Goal: Information Seeking & Learning: Learn about a topic

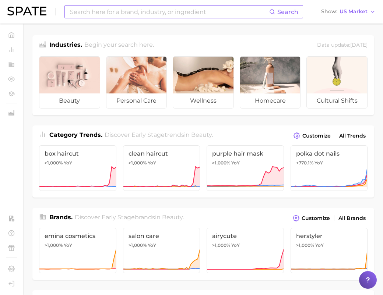
drag, startPoint x: 114, startPoint y: 19, endPoint x: 110, endPoint y: 16, distance: 5.0
click at [114, 18] on div "Search Show US Market" at bounding box center [191, 12] width 368 height 24
click at [107, 14] on input at bounding box center [169, 12] width 200 height 13
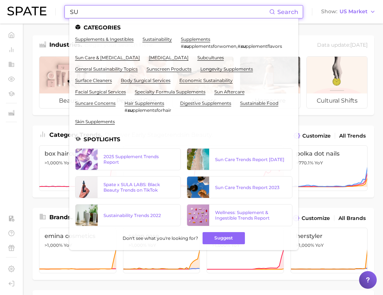
drag, startPoint x: 85, startPoint y: 11, endPoint x: 12, endPoint y: 10, distance: 72.9
click at [12, 10] on div "SU Search Categories supplements & ingestibles sustainability supplements # su …" at bounding box center [191, 12] width 368 height 24
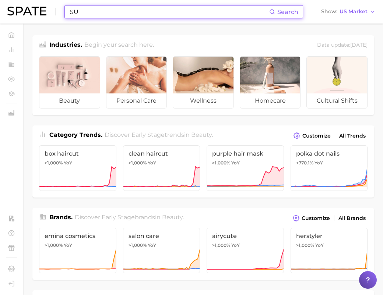
paste input "uccinic Acid"
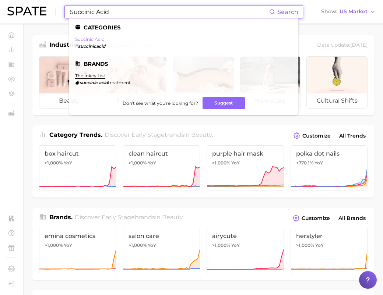
type input "Succinic Acid"
click at [94, 38] on link "succinic acid" at bounding box center [89, 39] width 29 height 6
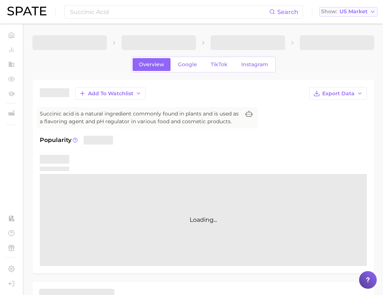
click at [365, 15] on button "Show US Market" at bounding box center [348, 12] width 58 height 10
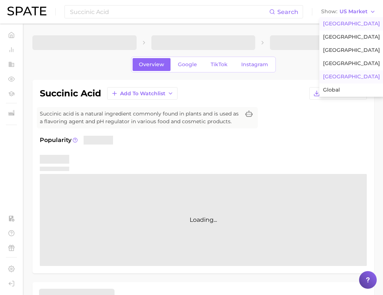
click at [346, 77] on button "Japan" at bounding box center [351, 76] width 64 height 13
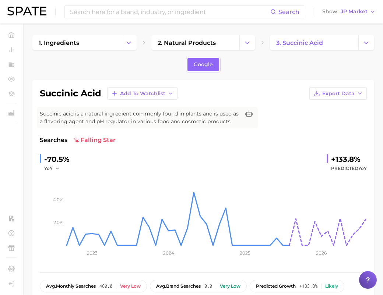
click at [291, 91] on div "succinic acid Add to Watchlist Export Data" at bounding box center [203, 93] width 327 height 13
click at [276, 86] on div "succinic acid Add to Watchlist Export Data Succinic acid is a natural ingredien…" at bounding box center [203, 190] width 342 height 220
click at [344, 13] on span "JP Market" at bounding box center [353, 12] width 27 height 4
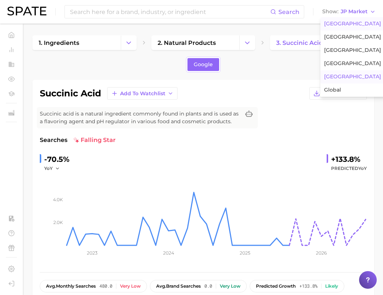
click at [345, 28] on button "United States" at bounding box center [352, 23] width 64 height 13
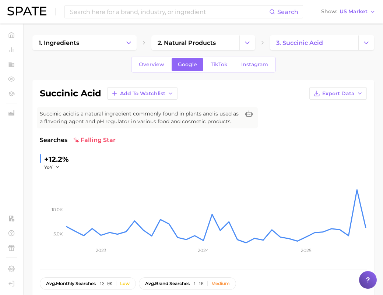
drag, startPoint x: 372, startPoint y: 0, endPoint x: 307, endPoint y: 67, distance: 92.9
click at [360, 11] on span "US Market" at bounding box center [353, 12] width 28 height 4
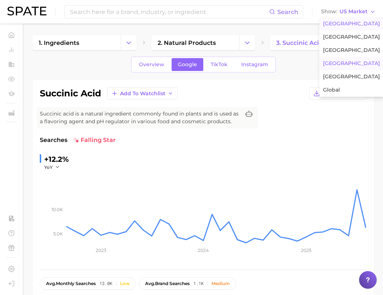
click at [349, 63] on span "South Korea" at bounding box center [351, 63] width 57 height 6
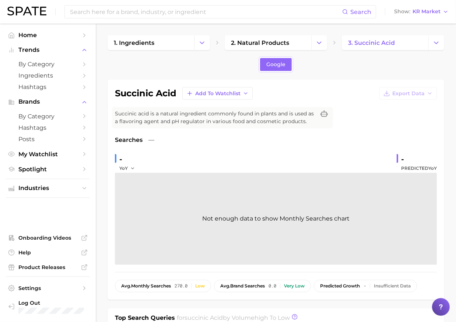
click at [292, 169] on div "- YoY - Predicted YoY" at bounding box center [276, 163] width 322 height 20
click at [388, 13] on span "KR Market" at bounding box center [426, 12] width 28 height 4
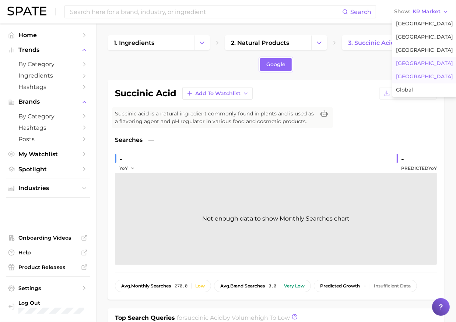
click at [388, 73] on button "Japan" at bounding box center [424, 76] width 64 height 13
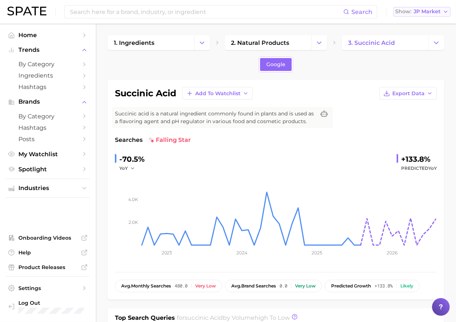
click at [388, 15] on button "Show JP Market" at bounding box center [421, 12] width 57 height 10
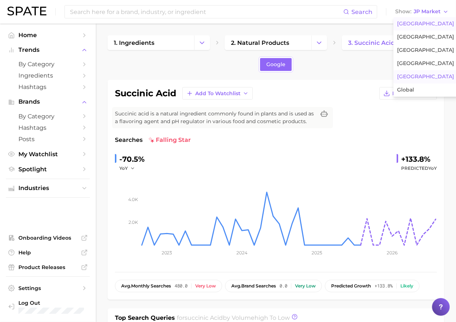
click at [388, 21] on span "United States" at bounding box center [425, 24] width 57 height 6
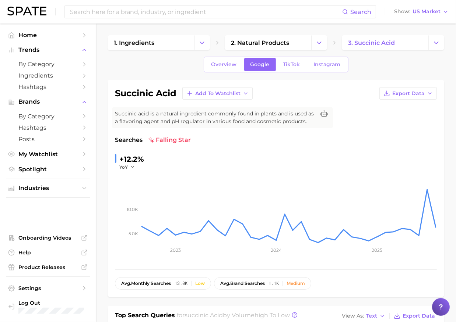
click at [388, 146] on div "Searches falling star +12.2% YoY 5.0k 10.0k 2023 2024 2025" at bounding box center [276, 199] width 322 height 127
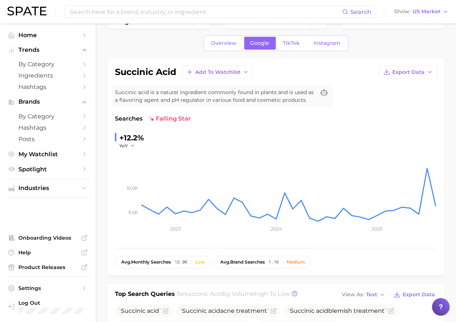
scroll to position [33, 0]
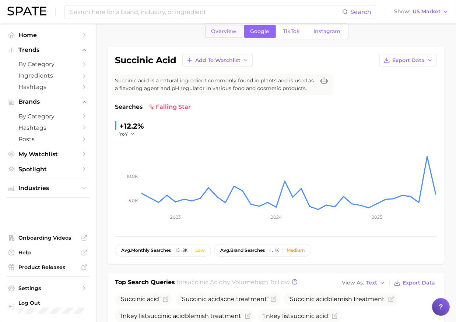
click at [218, 36] on link "Overview" at bounding box center [224, 31] width 38 height 13
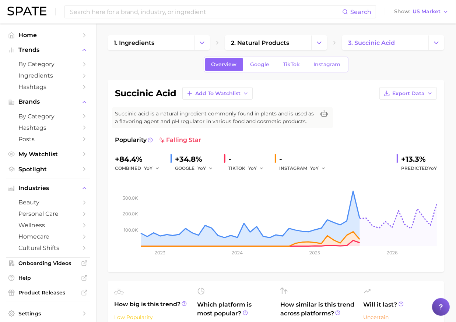
click at [365, 118] on div "succinic acid Add to Watchlist Export Data Succinic acid is a natural ingredien…" at bounding box center [276, 176] width 322 height 178
click at [376, 133] on div "succinic acid Add to Watchlist Export Data Succinic acid is a natural ingredien…" at bounding box center [276, 176] width 322 height 178
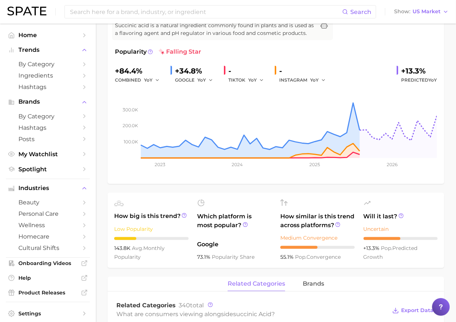
scroll to position [100, 0]
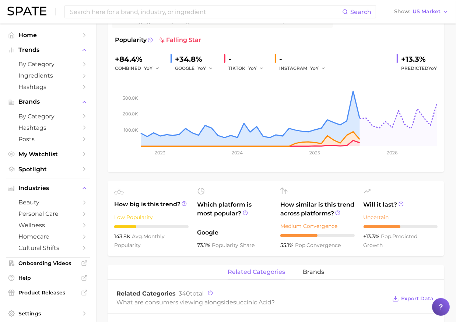
click at [356, 46] on div "Popularity falling star +84.4% combined YoY +34.8% GOOGLE YoY - TIKTOK YoY - IN…" at bounding box center [276, 100] width 322 height 129
click at [388, 10] on span "US Market" at bounding box center [426, 12] width 28 height 4
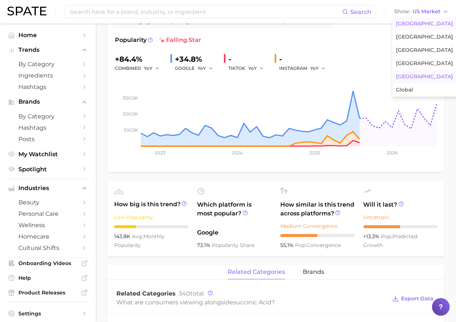
click at [388, 80] on span "Japan" at bounding box center [424, 77] width 57 height 6
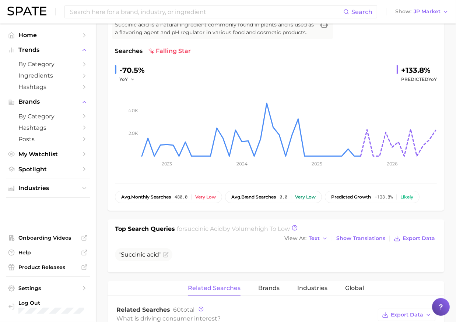
scroll to position [100, 0]
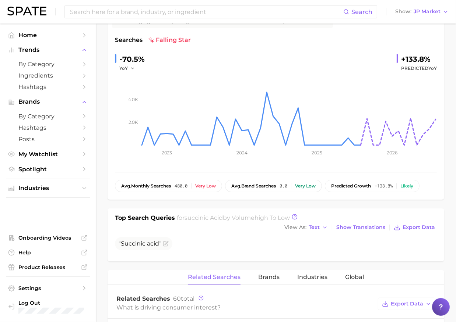
click at [335, 24] on div "succinic acid Add to Watchlist Export Data Succinic acid is a natural ingredien…" at bounding box center [276, 89] width 322 height 205
click at [388, 12] on span "JP Market" at bounding box center [426, 12] width 27 height 4
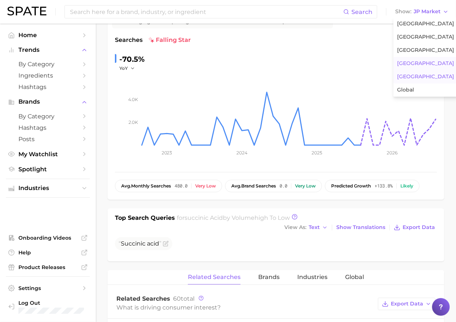
click at [388, 63] on span "South Korea" at bounding box center [425, 63] width 57 height 6
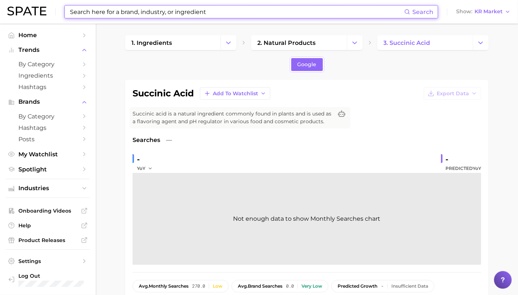
click at [127, 15] on input at bounding box center [236, 12] width 335 height 13
paste input "Azelaic Acid"
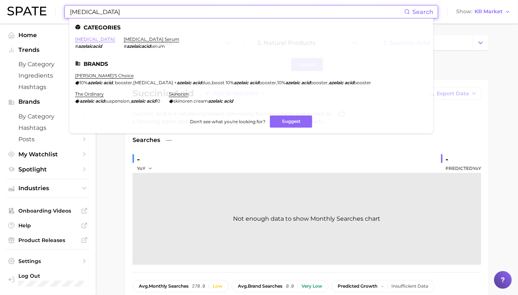
type input "Azelaic Acid"
click at [96, 38] on link "azelaic acid" at bounding box center [95, 39] width 40 height 6
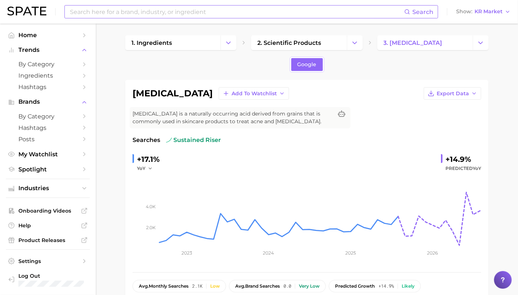
click at [388, 15] on button "Show KR Market" at bounding box center [483, 12] width 58 height 10
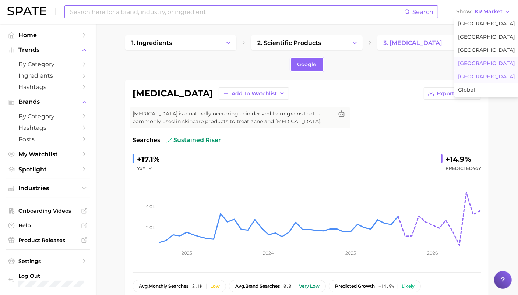
click at [388, 79] on span "Japan" at bounding box center [486, 77] width 57 height 6
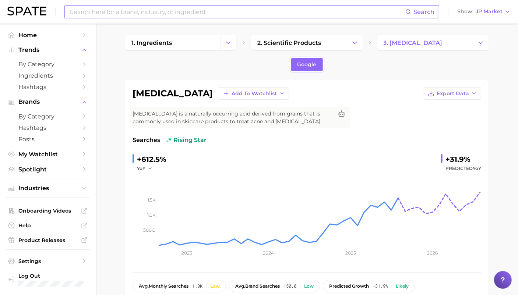
drag, startPoint x: 189, startPoint y: 94, endPoint x: 128, endPoint y: 92, distance: 61.1
click at [128, 92] on div "azelaic acid Add to Watchlist Export Data Azelaic acid is a naturally occurring…" at bounding box center [306, 190] width 363 height 220
copy h1 "azelaic acid"
click at [388, 15] on button "Show JP Market" at bounding box center [483, 12] width 57 height 10
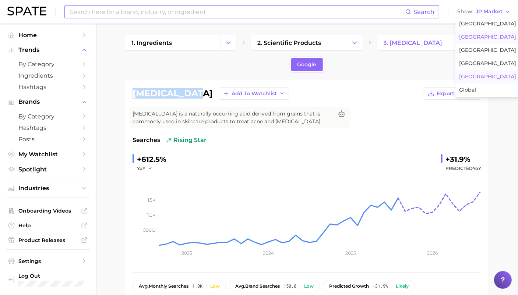
click at [388, 33] on button "United Kingdom" at bounding box center [487, 37] width 64 height 13
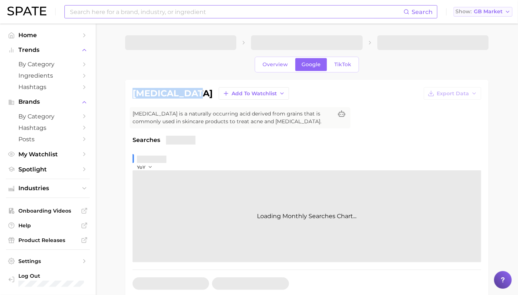
click at [388, 10] on span "GB Market" at bounding box center [488, 12] width 29 height 4
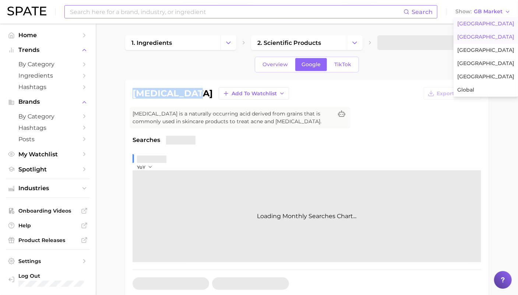
click at [388, 22] on span "United States" at bounding box center [485, 24] width 57 height 6
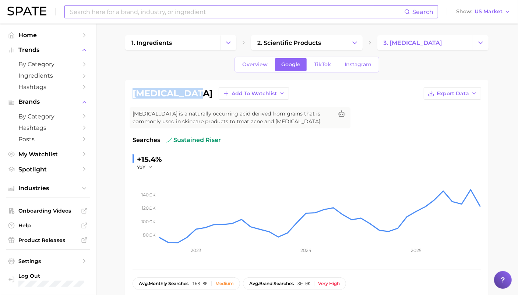
click at [259, 64] on span "Overview" at bounding box center [254, 64] width 25 height 6
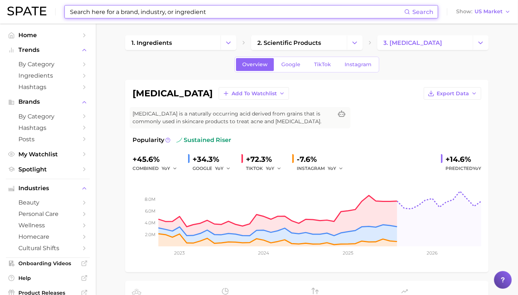
click at [125, 10] on input at bounding box center [236, 12] width 335 height 13
paste input "Kojic Acid"
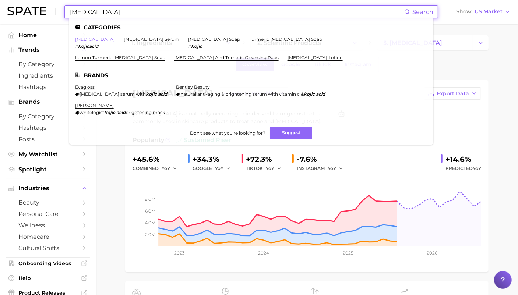
type input "Kojic Acid"
click at [88, 40] on link "kojic acid" at bounding box center [95, 39] width 40 height 6
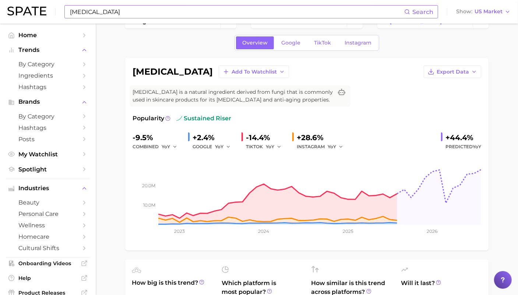
scroll to position [33, 0]
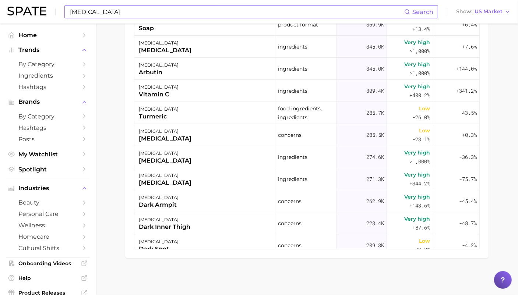
scroll to position [238, 0]
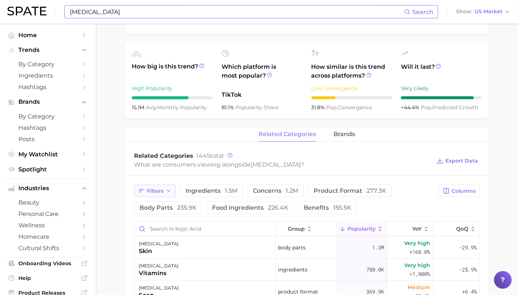
click at [150, 196] on button "Filters" at bounding box center [155, 191] width 42 height 13
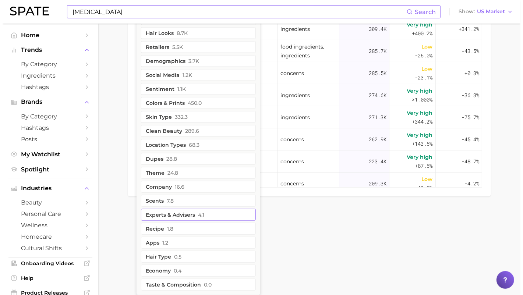
scroll to position [333, 0]
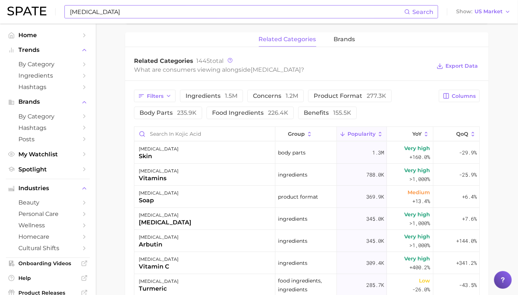
click at [388, 77] on div "Related Categories 1445 total What are consumers viewing alongside kojic acid ?…" at bounding box center [306, 66] width 363 height 29
click at [162, 96] on span "Filters" at bounding box center [155, 96] width 17 height 6
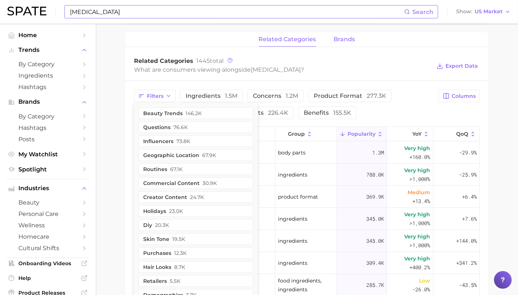
click at [352, 42] on span "brands" at bounding box center [344, 39] width 21 height 7
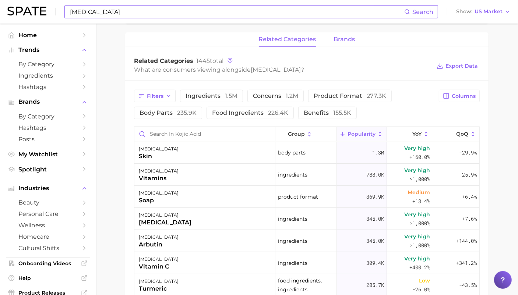
click at [343, 39] on span "brands" at bounding box center [344, 39] width 21 height 7
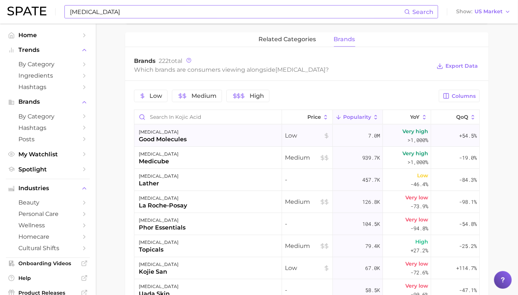
click at [161, 138] on div "good molecules" at bounding box center [163, 139] width 48 height 9
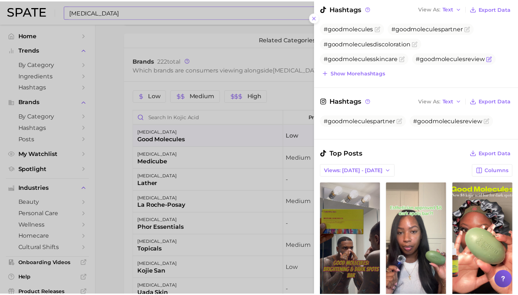
scroll to position [134, 0]
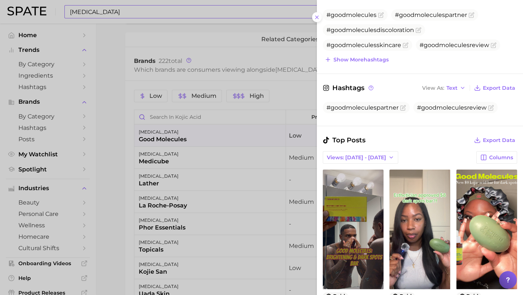
click at [201, 33] on div at bounding box center [261, 147] width 523 height 295
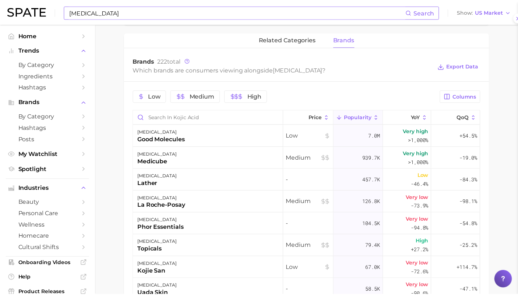
scroll to position [0, 0]
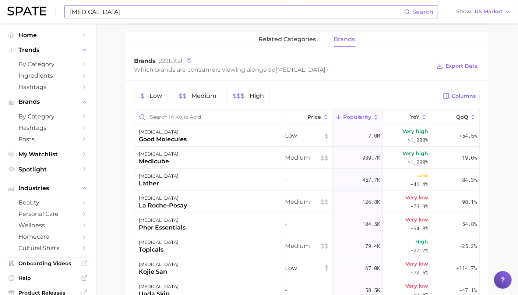
click at [388, 66] on main "1. ingredients 2. scientific products 3. kojic acid Overview Google TikTok Inst…" at bounding box center [307, 70] width 422 height 760
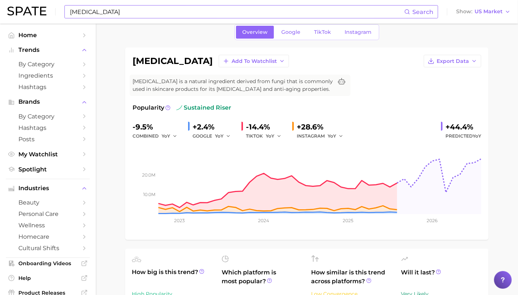
scroll to position [32, 0]
click at [388, 15] on button "Show US Market" at bounding box center [483, 12] width 58 height 10
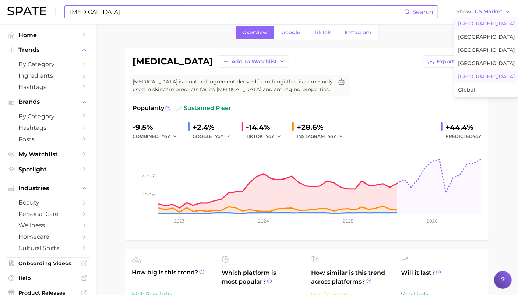
click at [388, 75] on span "Japan" at bounding box center [486, 77] width 57 height 6
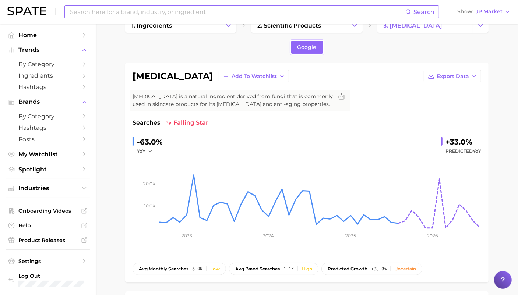
scroll to position [33, 0]
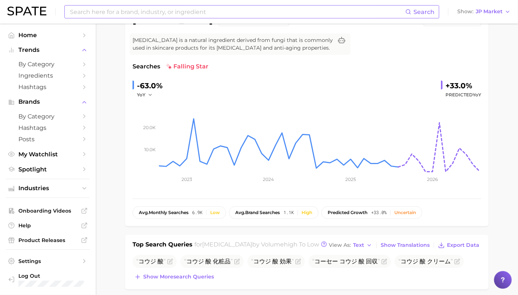
scroll to position [67, 0]
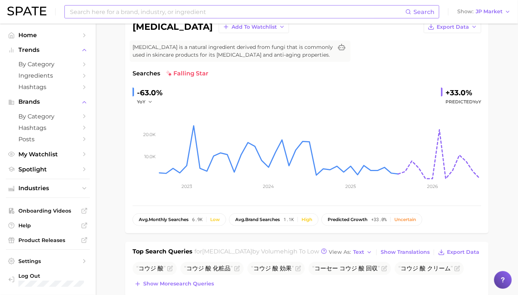
drag, startPoint x: 510, startPoint y: 115, endPoint x: 502, endPoint y: 107, distance: 10.9
